Goal: Task Accomplishment & Management: Manage account settings

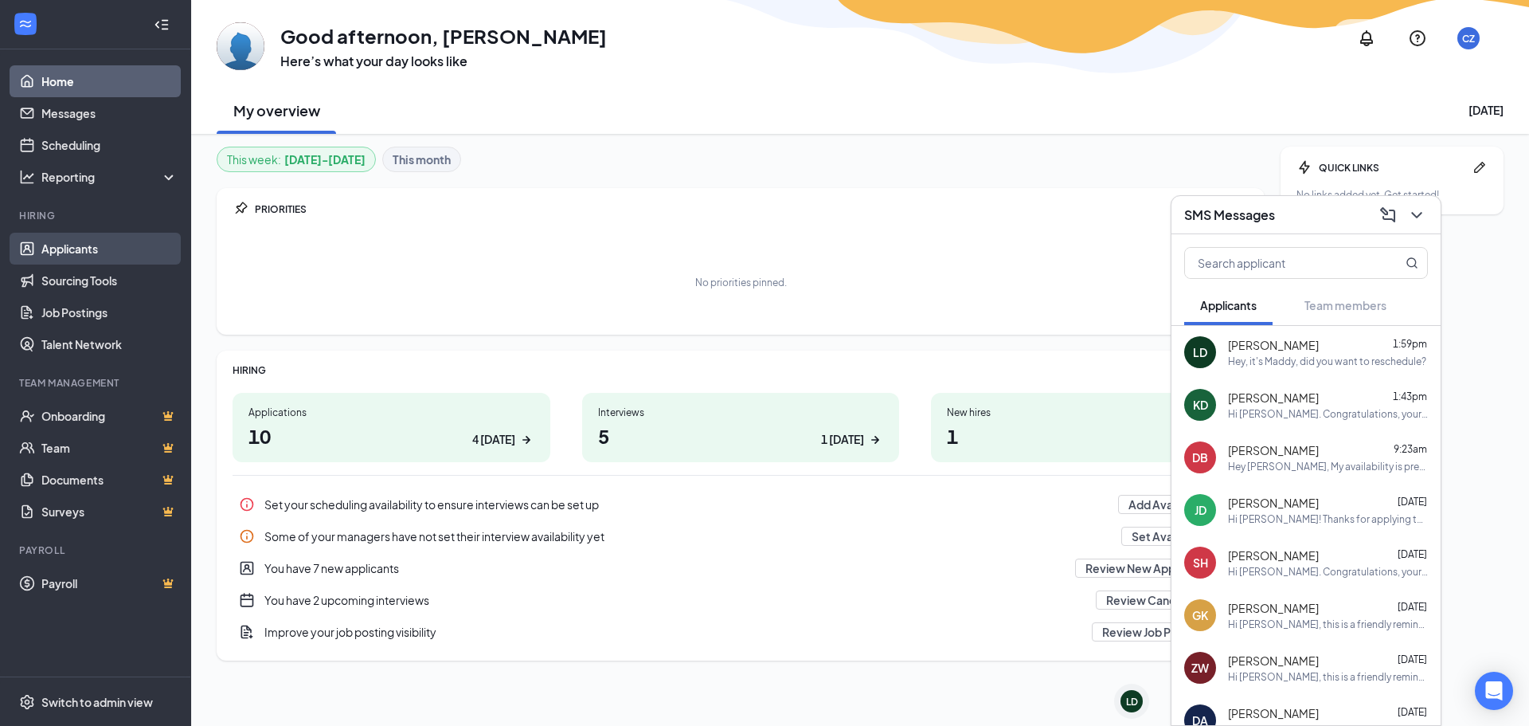
click at [111, 248] on link "Applicants" at bounding box center [109, 249] width 136 height 32
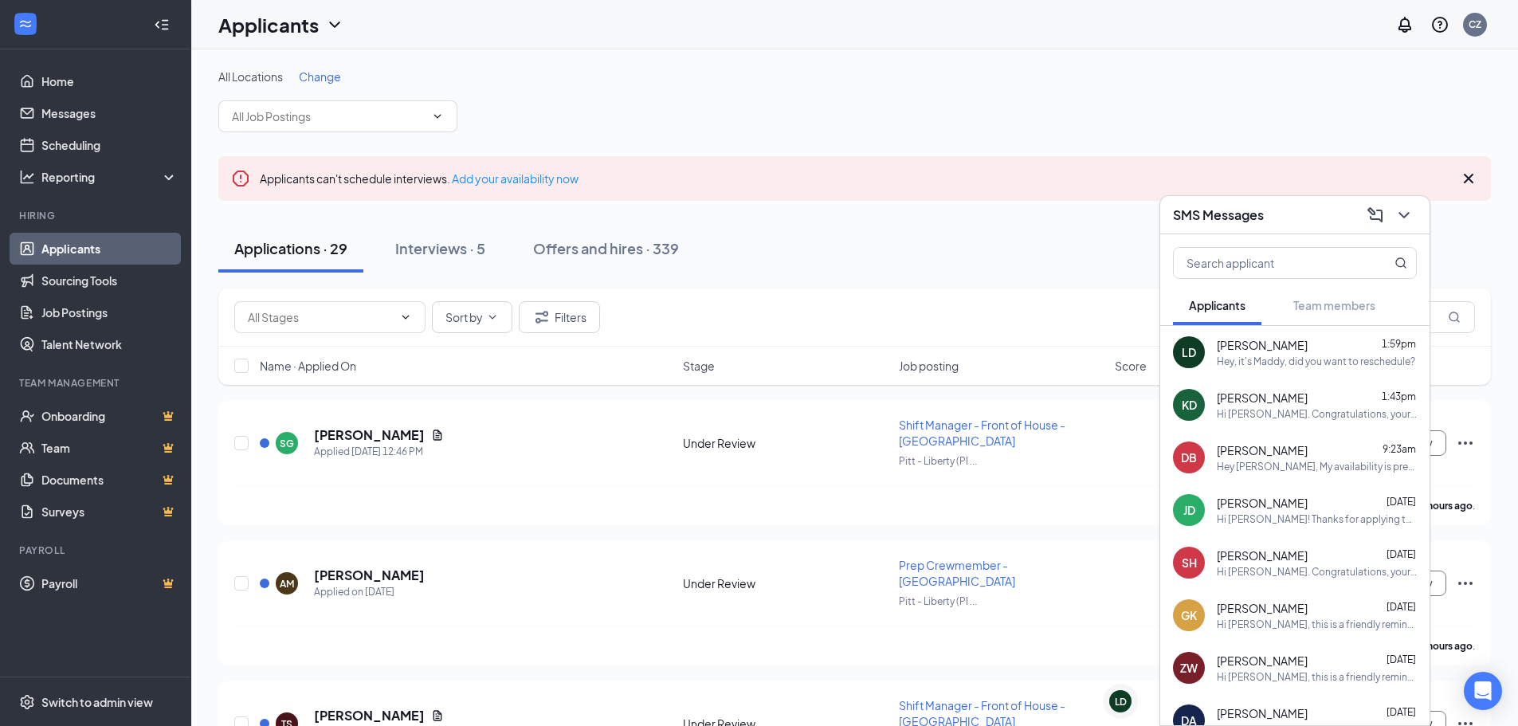
drag, startPoint x: 346, startPoint y: 44, endPoint x: 333, endPoint y: 70, distance: 29.2
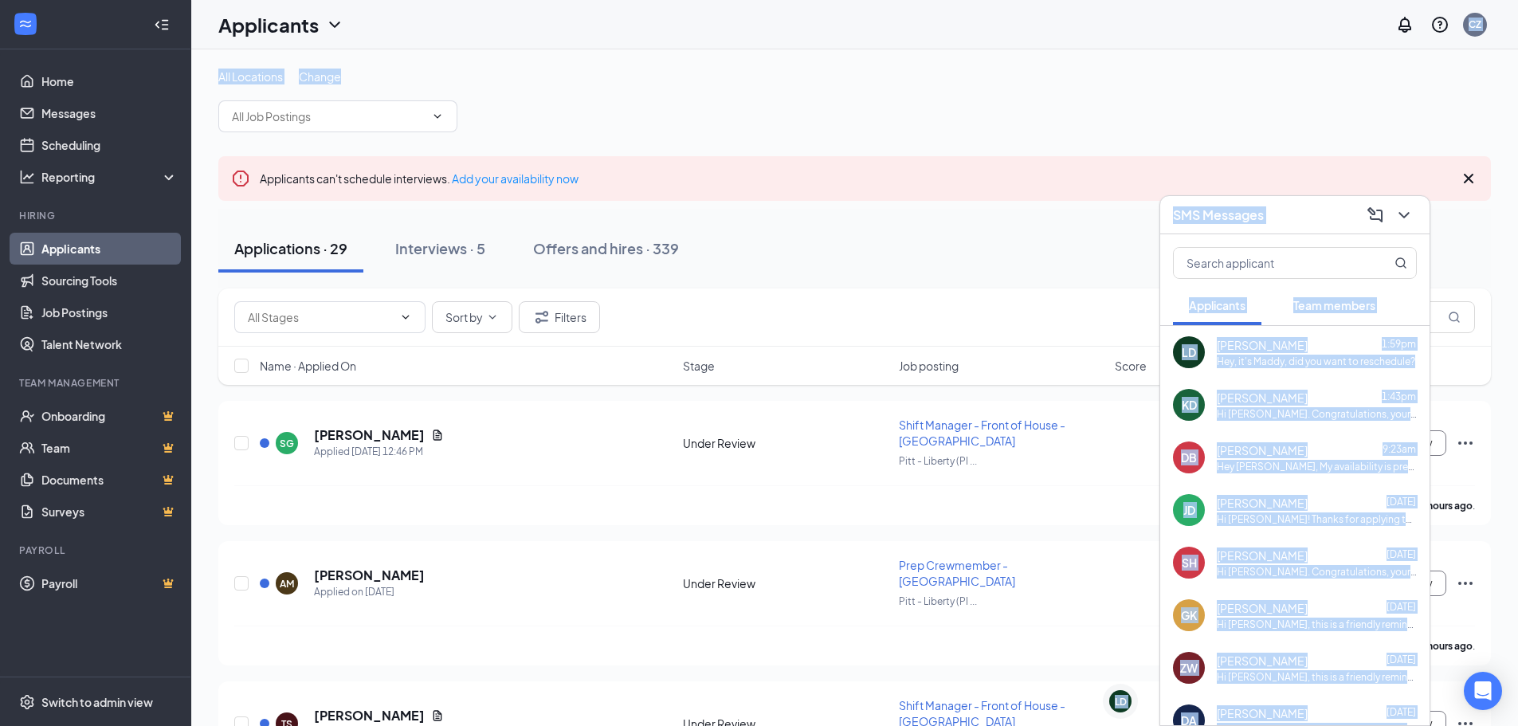
click at [333, 70] on span "Change" at bounding box center [320, 76] width 42 height 14
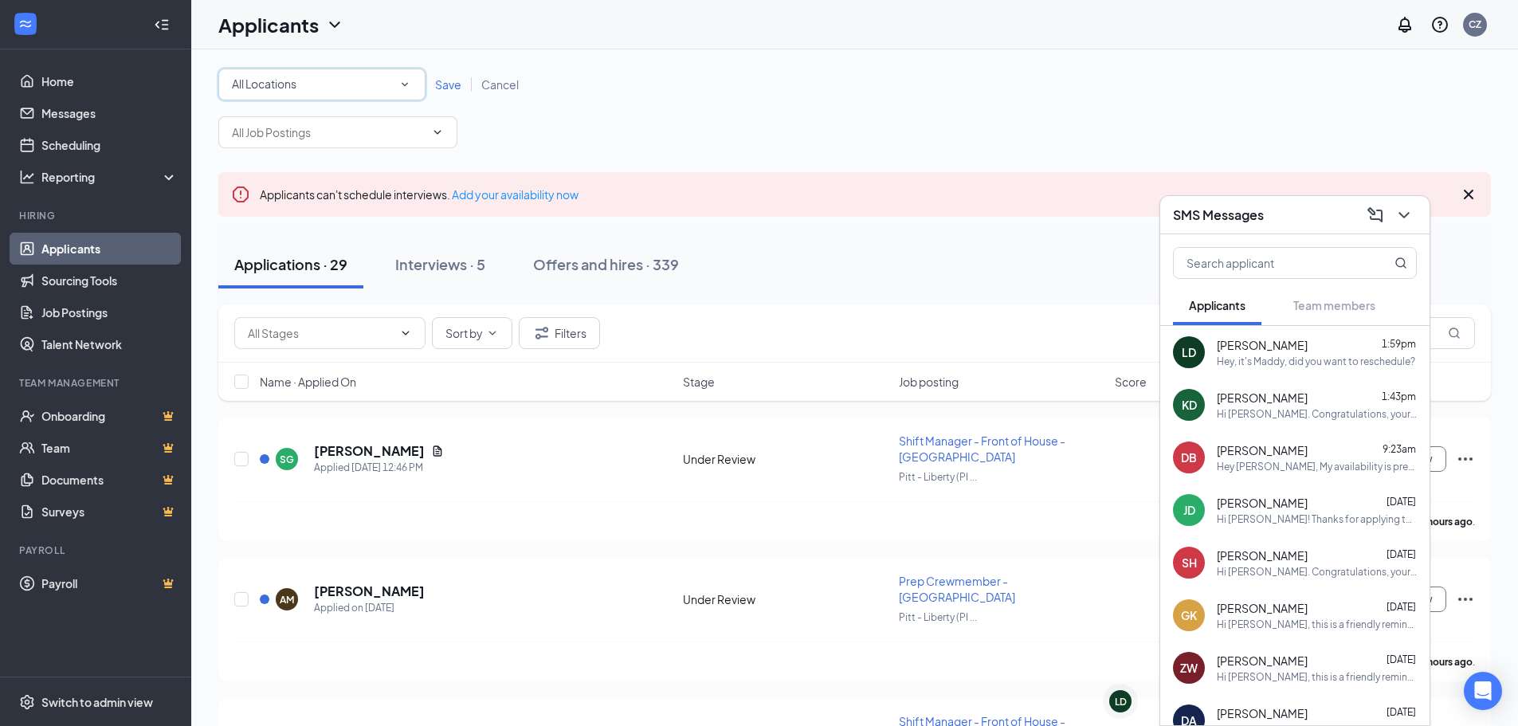
click at [403, 79] on icon "SmallChevronDown" at bounding box center [405, 84] width 14 height 14
click at [364, 163] on div "Pitt - Forbes (PIT1)" at bounding box center [322, 167] width 182 height 19
click at [454, 88] on span "Save" at bounding box center [448, 84] width 26 height 14
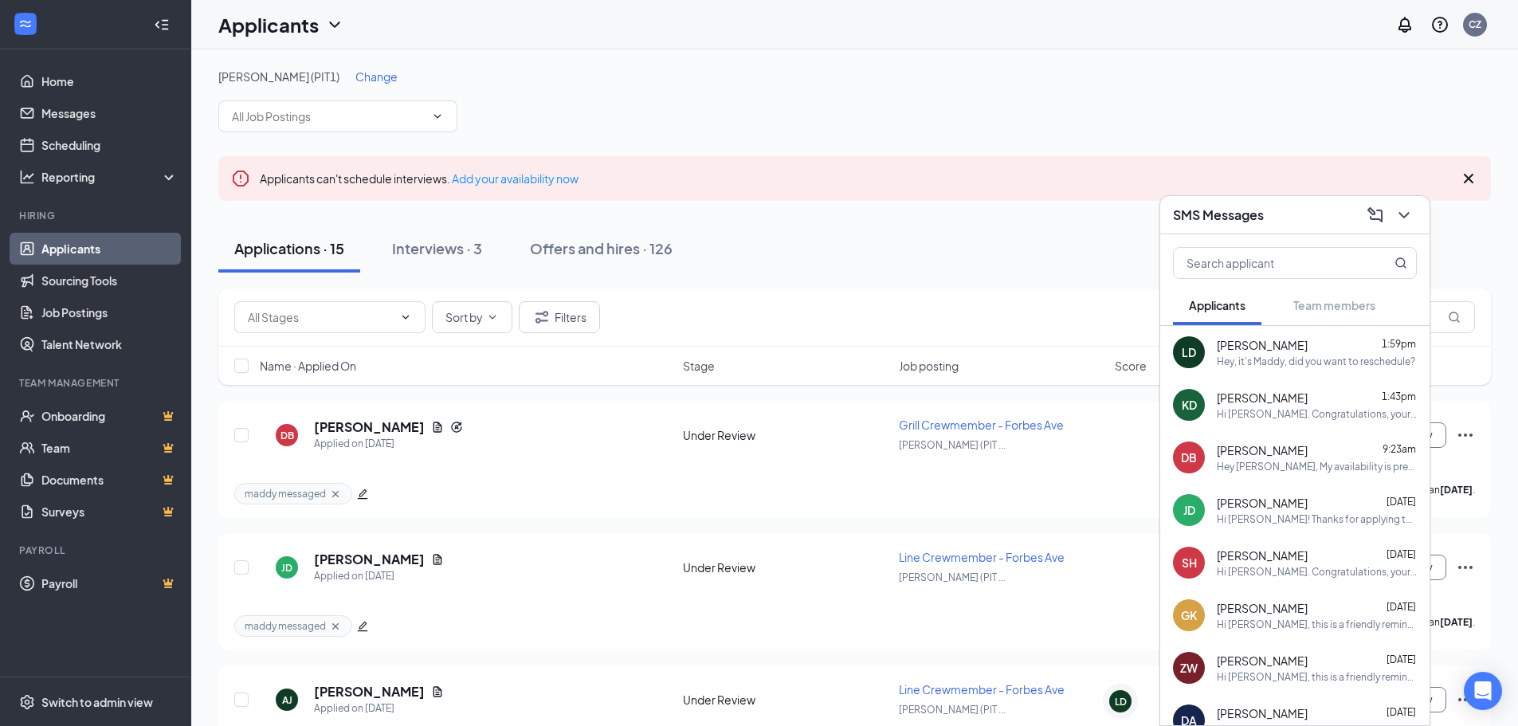
click at [710, 327] on div "Sort by Filters" at bounding box center [854, 317] width 1240 height 32
click at [1408, 217] on icon "ChevronDown" at bounding box center [1403, 215] width 19 height 19
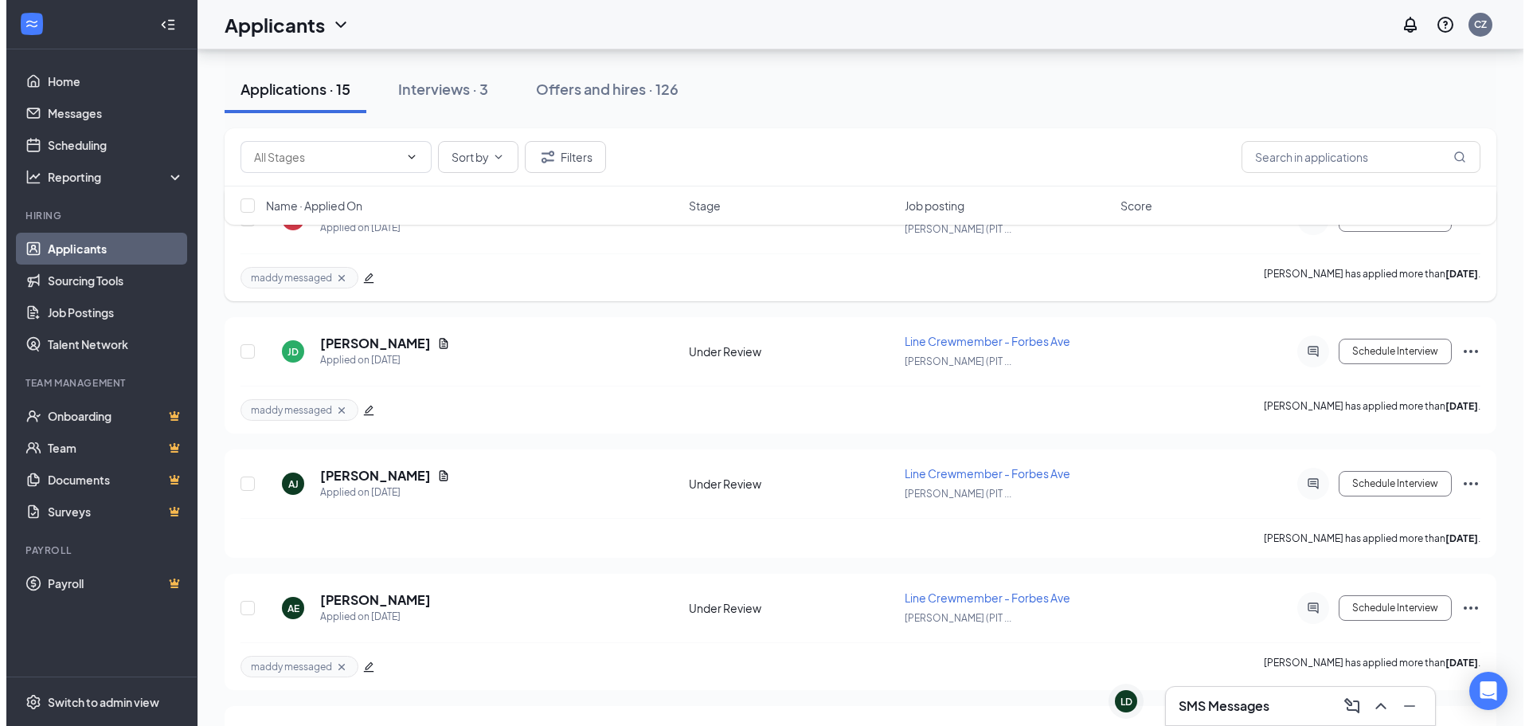
scroll to position [239, 0]
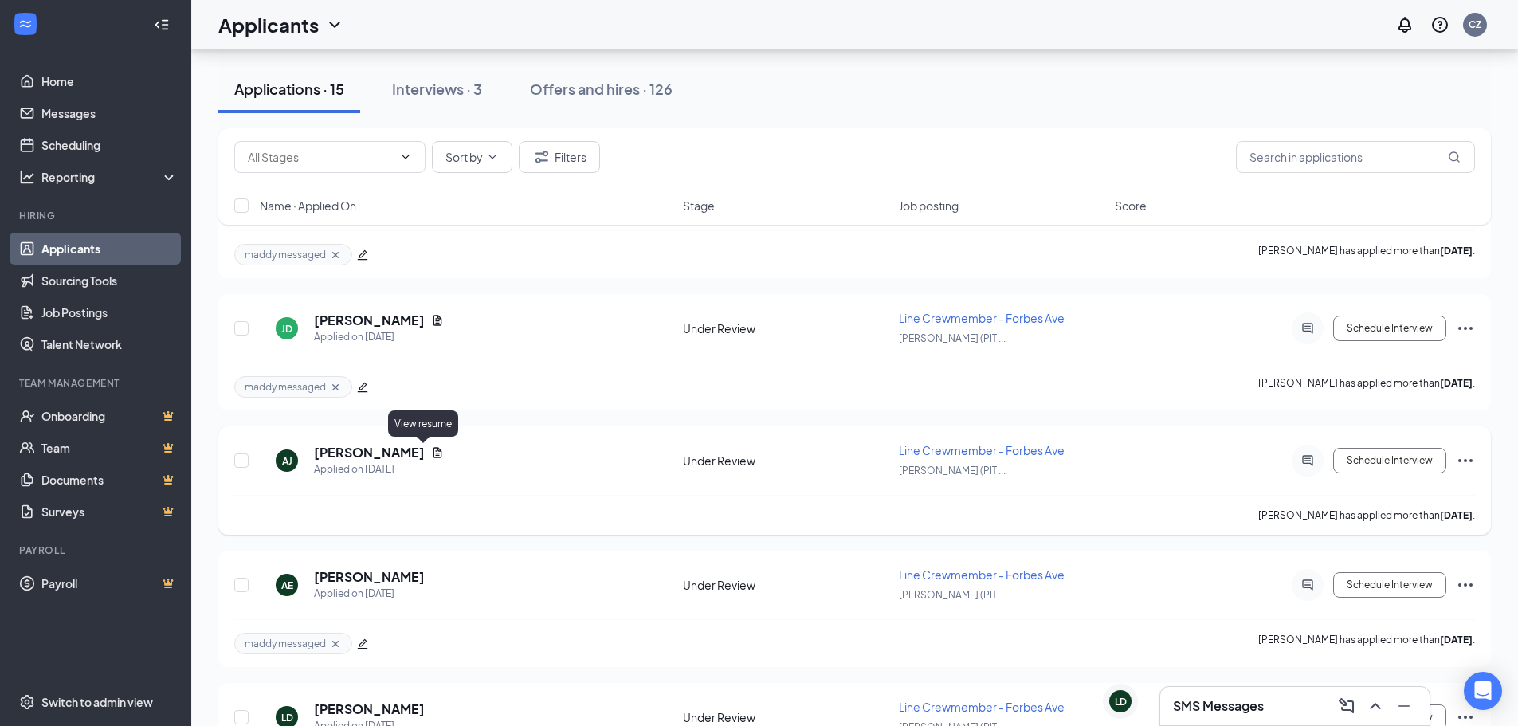
click at [431, 456] on icon "Document" at bounding box center [437, 452] width 13 height 13
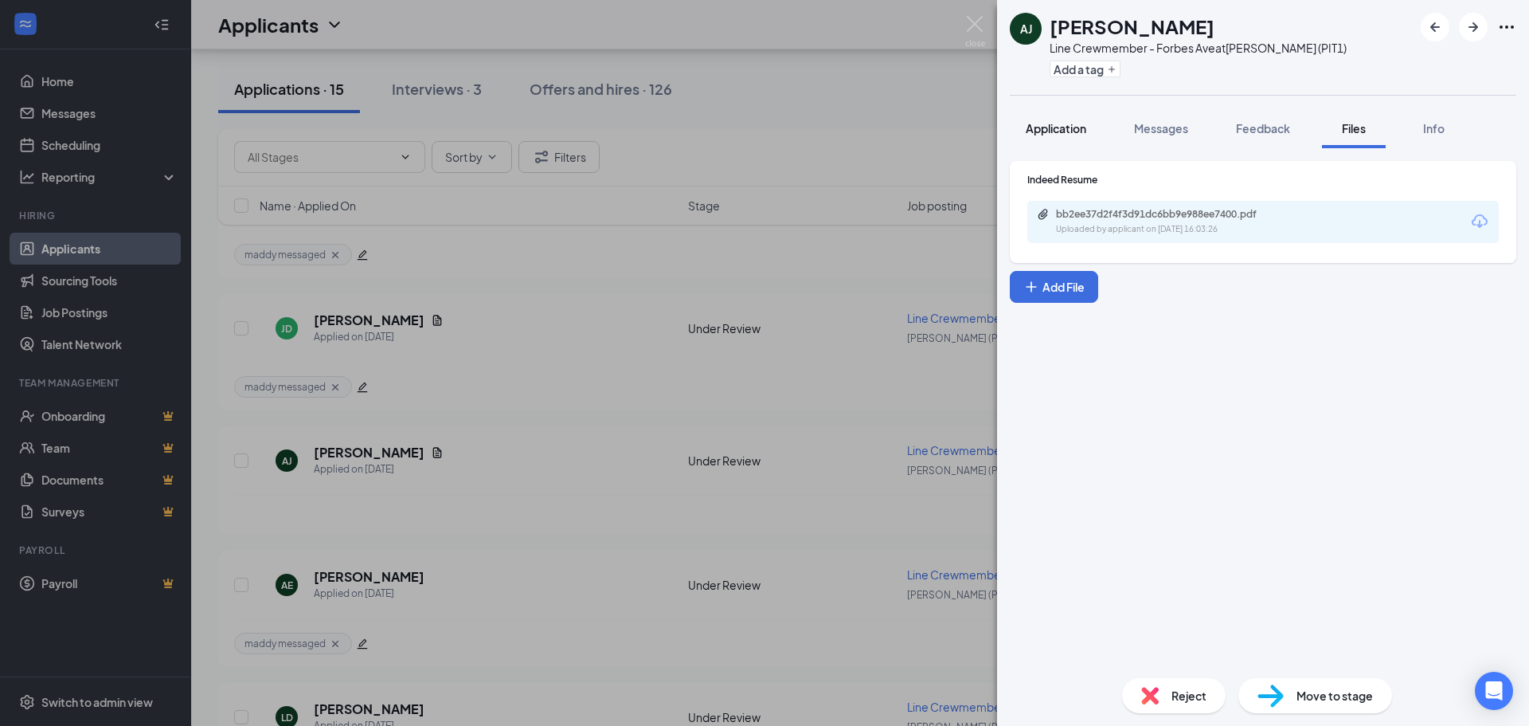
click at [1080, 128] on span "Application" at bounding box center [1056, 128] width 61 height 14
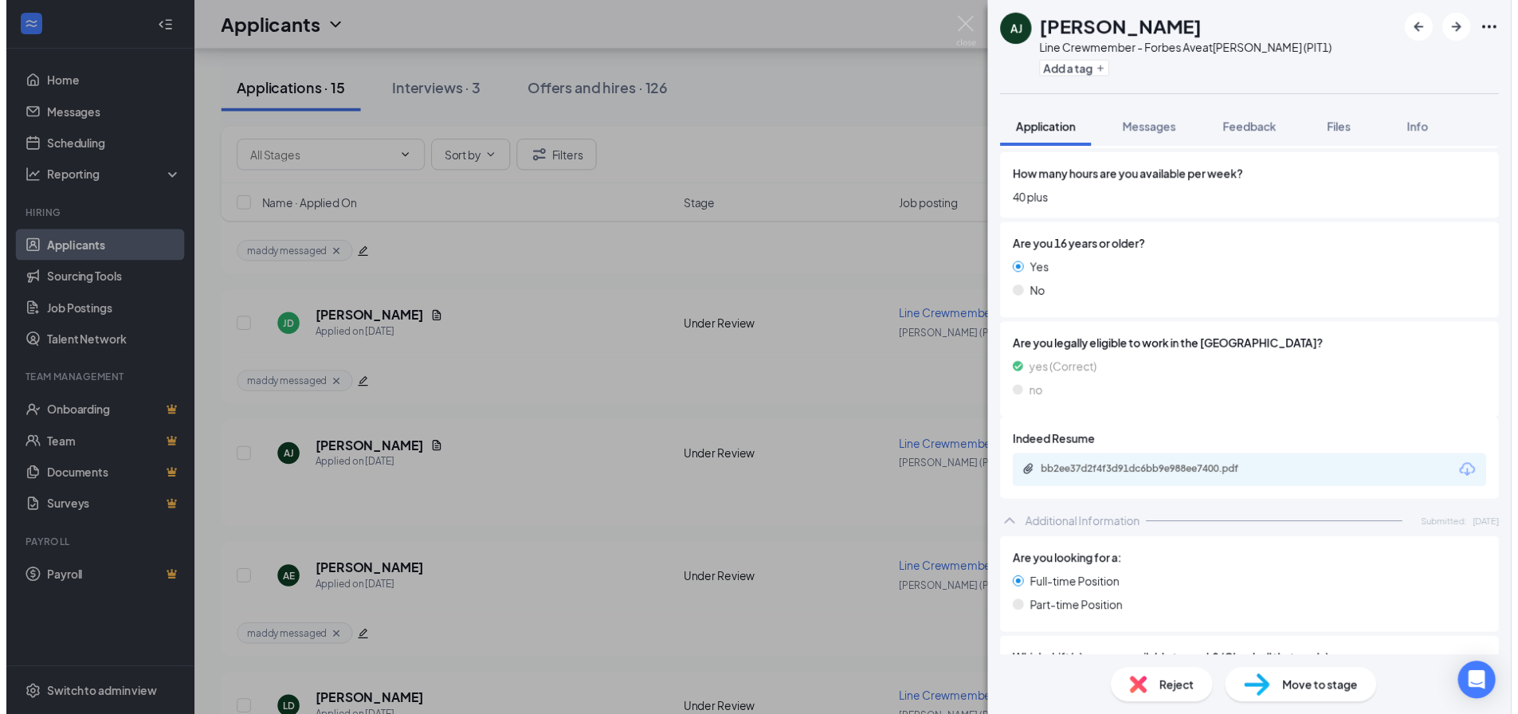
scroll to position [558, 0]
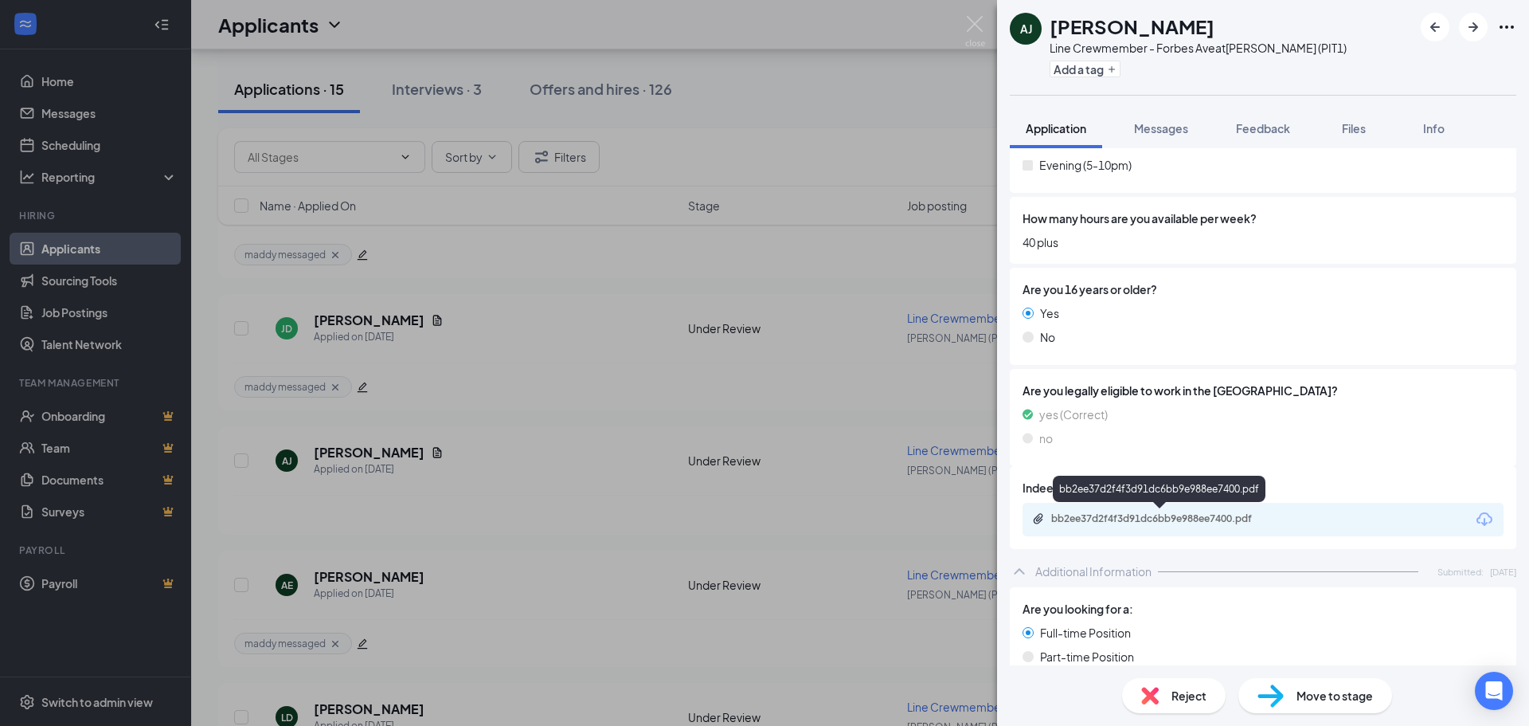
click at [1157, 513] on div "bb2ee37d2f4f3d91dc6bb9e988ee7400.pdf" at bounding box center [1163, 518] width 223 height 13
click at [628, 331] on div "AJ Armani Johnson Line Crewmember - Forbes Ave at Pitt - Forbes (PIT1) Add a ta…" at bounding box center [764, 363] width 1529 height 726
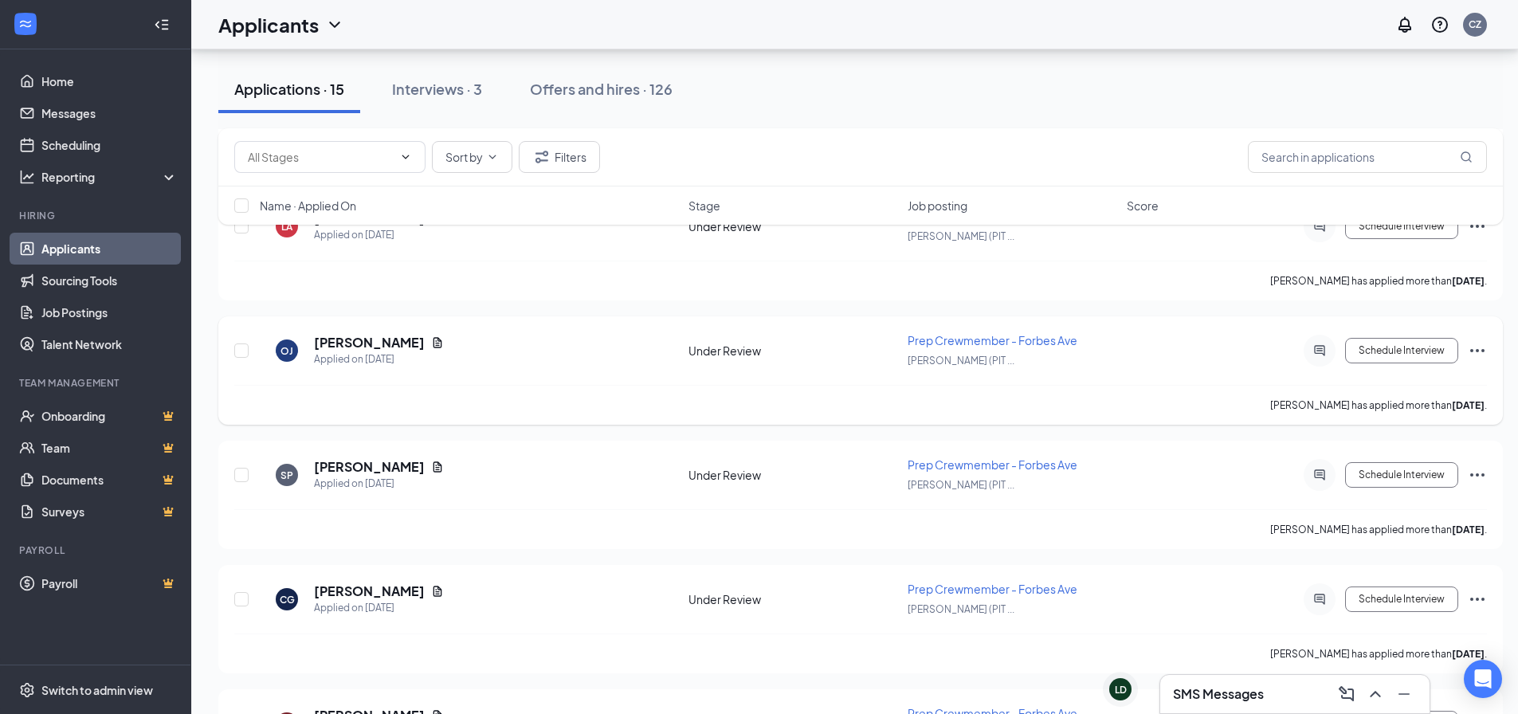
scroll to position [876, 0]
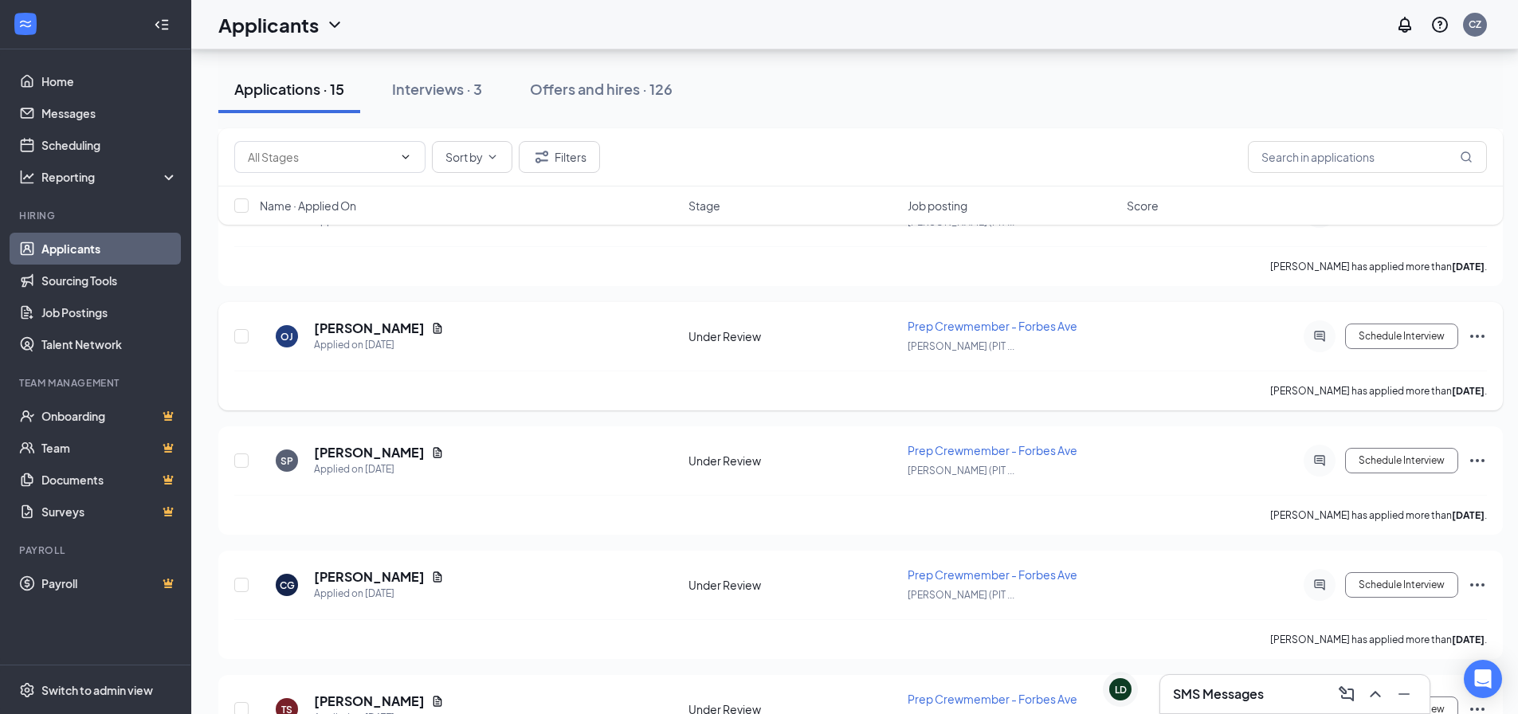
click at [413, 321] on div "Oliver Jenssen" at bounding box center [379, 328] width 130 height 18
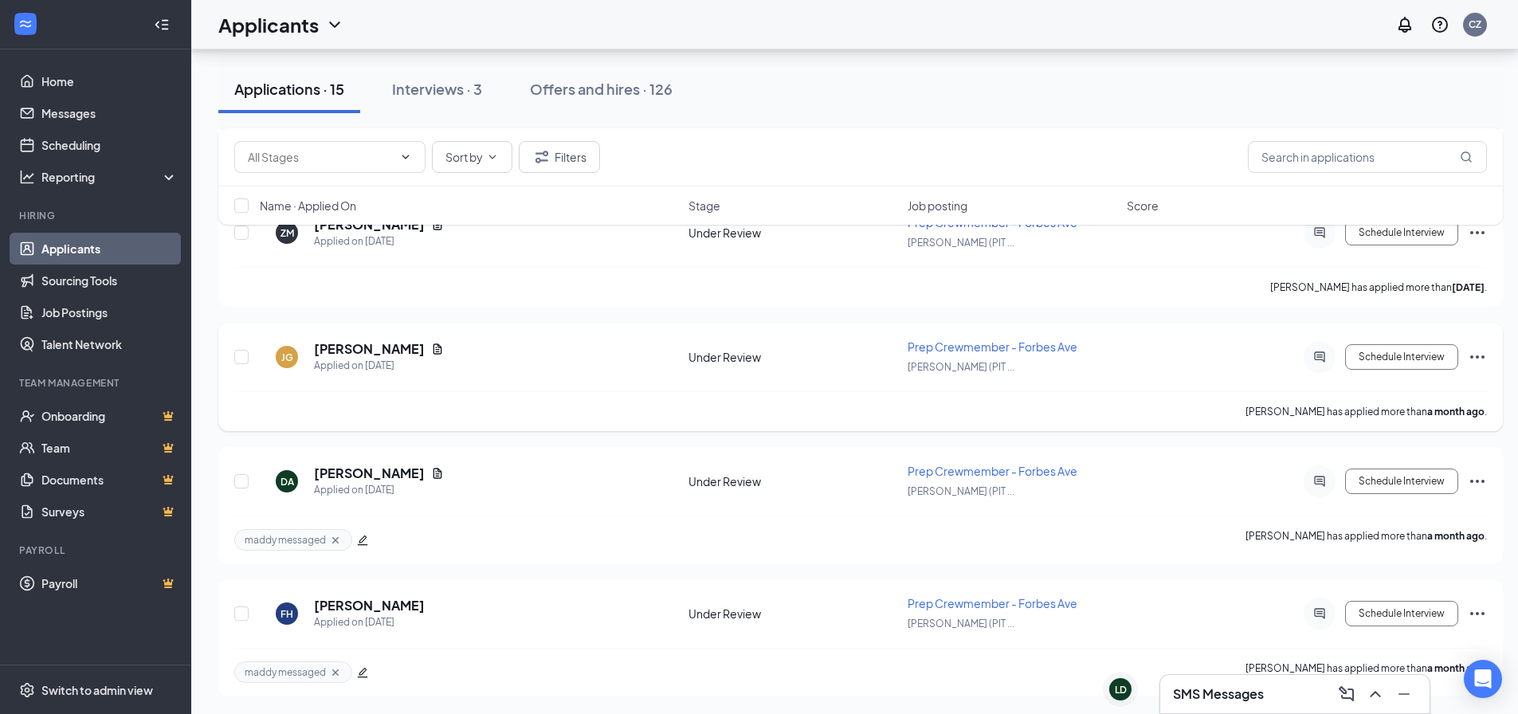
scroll to position [1602, 0]
click at [442, 347] on icon "Document" at bounding box center [437, 348] width 9 height 10
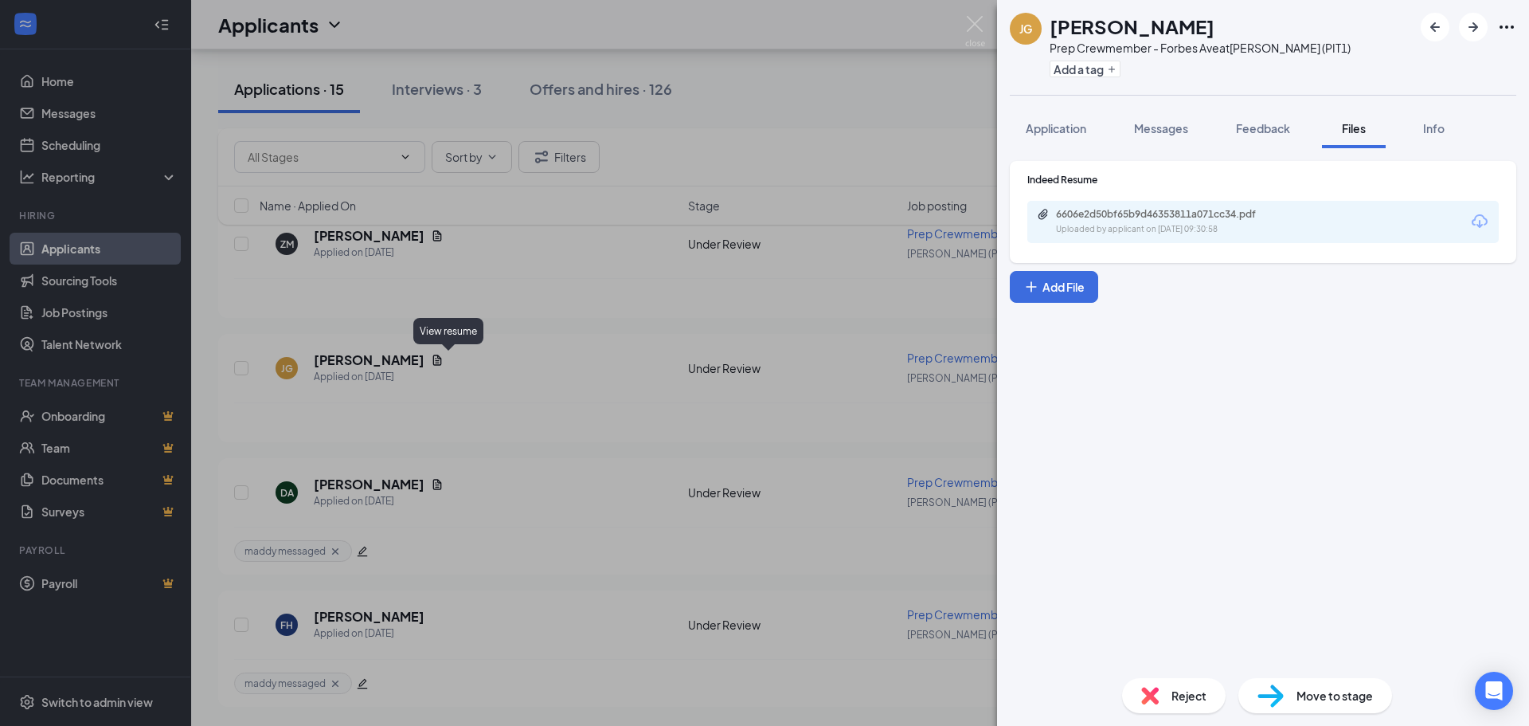
click at [747, 324] on div "JG Joshua Gereshenski Prep Crewmember - Forbes Ave at Pitt - Forbes (PIT1) Add …" at bounding box center [764, 363] width 1529 height 726
